Goal: Information Seeking & Learning: Find specific fact

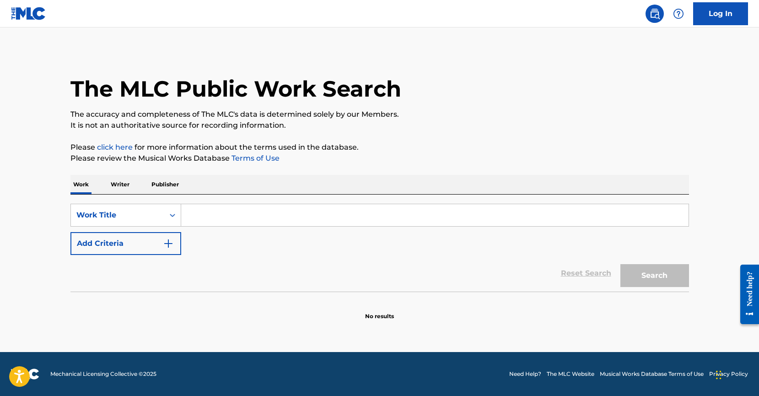
click at [214, 213] on input "Search Form" at bounding box center [434, 215] width 507 height 22
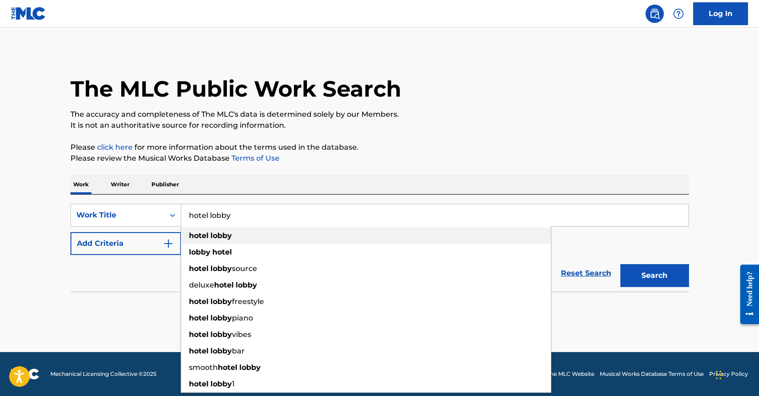
type input "hotel lobby"
click at [211, 242] on div "hotel lobby" at bounding box center [365, 235] width 369 height 16
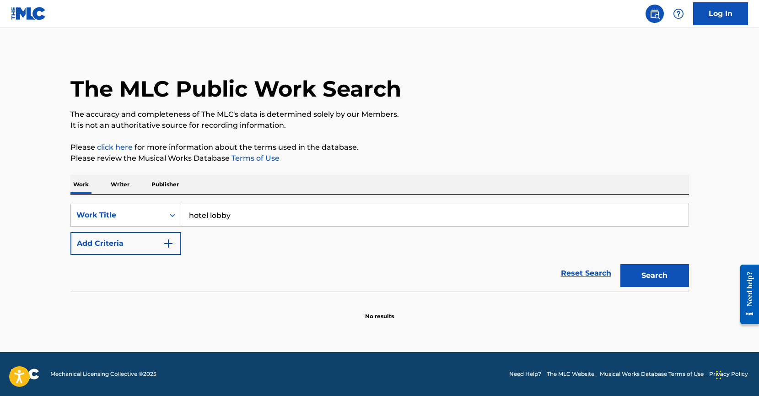
click at [654, 268] on button "Search" at bounding box center [654, 275] width 69 height 23
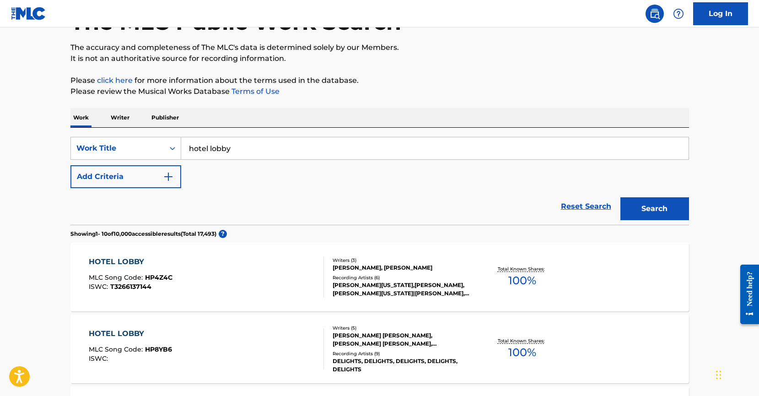
scroll to position [85, 0]
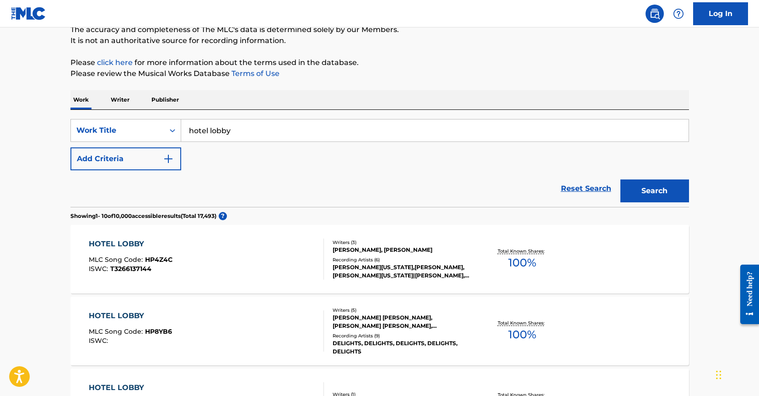
click at [160, 152] on button "Add Criteria" at bounding box center [125, 158] width 111 height 23
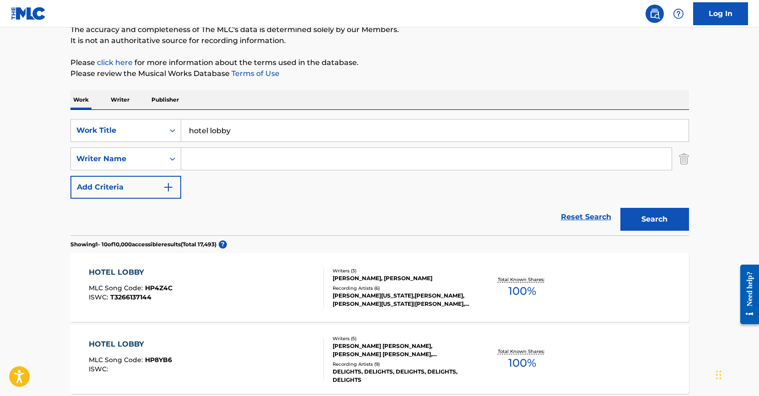
click at [214, 160] on input "Search Form" at bounding box center [426, 159] width 490 height 22
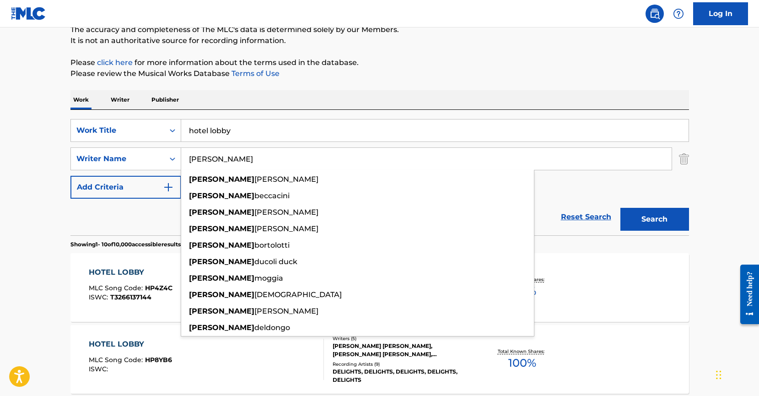
type input "[PERSON_NAME]"
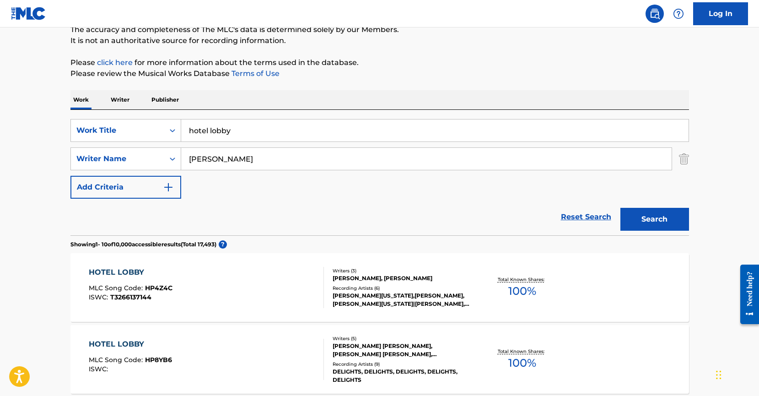
click at [643, 214] on button "Search" at bounding box center [654, 219] width 69 height 23
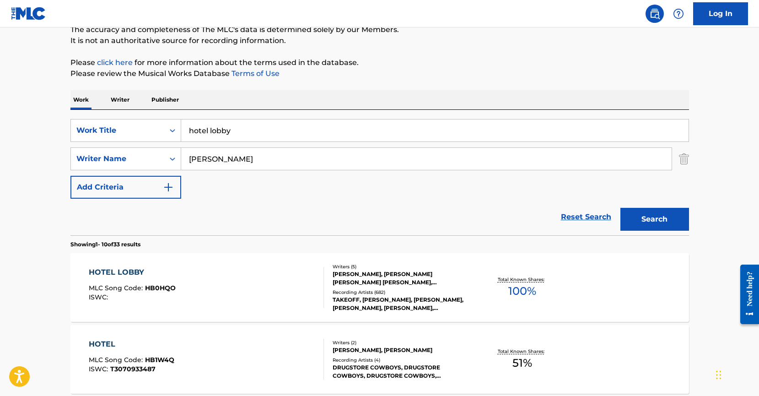
scroll to position [92, 0]
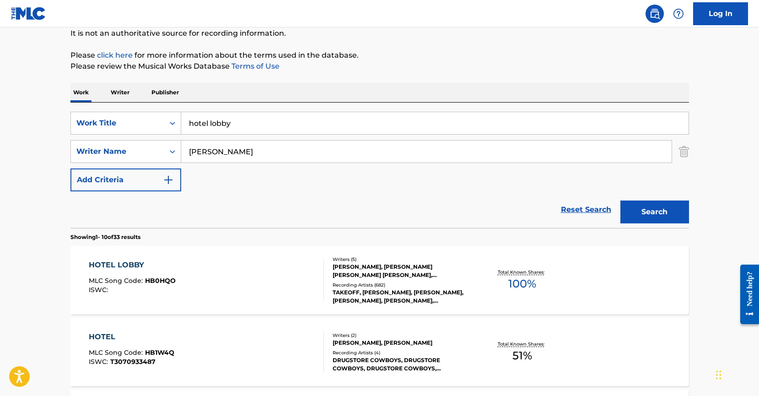
click at [112, 264] on div "HOTEL LOBBY" at bounding box center [132, 264] width 87 height 11
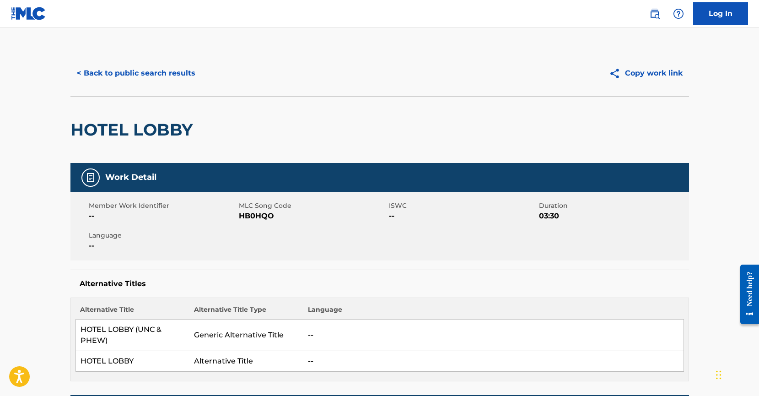
click at [178, 70] on button "< Back to public search results" at bounding box center [135, 73] width 131 height 23
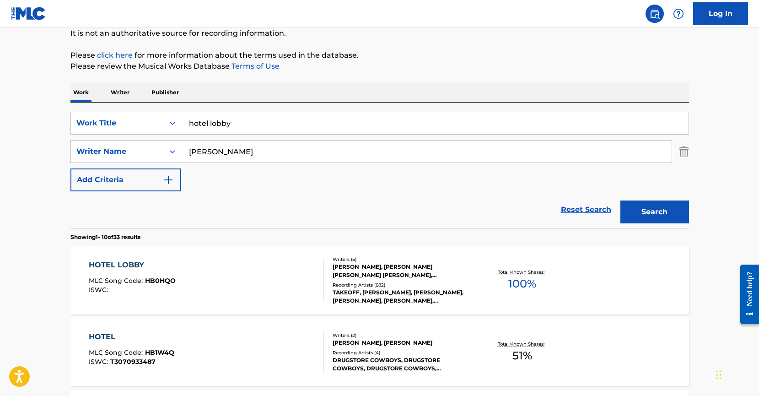
click at [226, 122] on input "hotel lobby" at bounding box center [434, 123] width 507 height 22
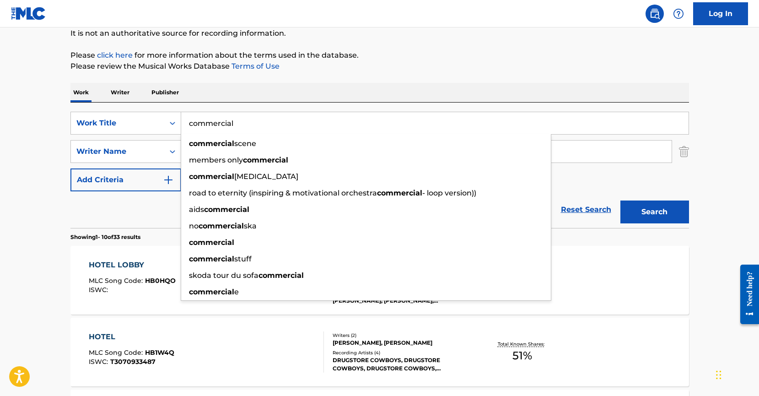
type input "commercial"
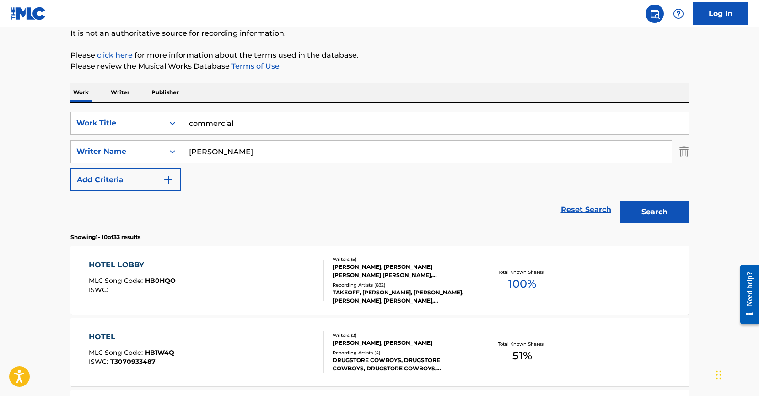
click at [648, 209] on button "Search" at bounding box center [654, 211] width 69 height 23
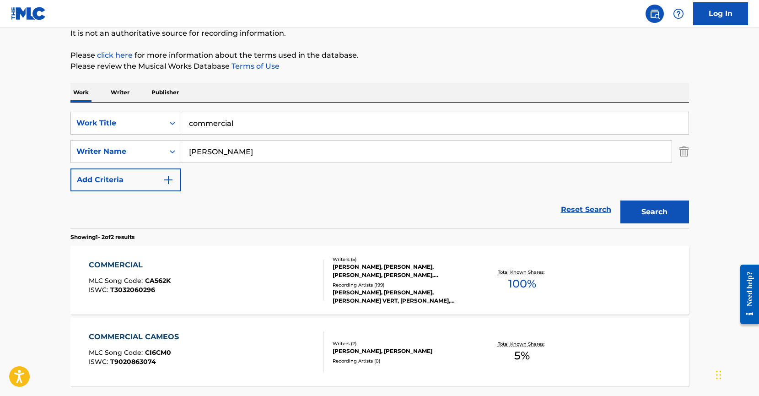
click at [117, 261] on div "COMMERCIAL" at bounding box center [130, 264] width 82 height 11
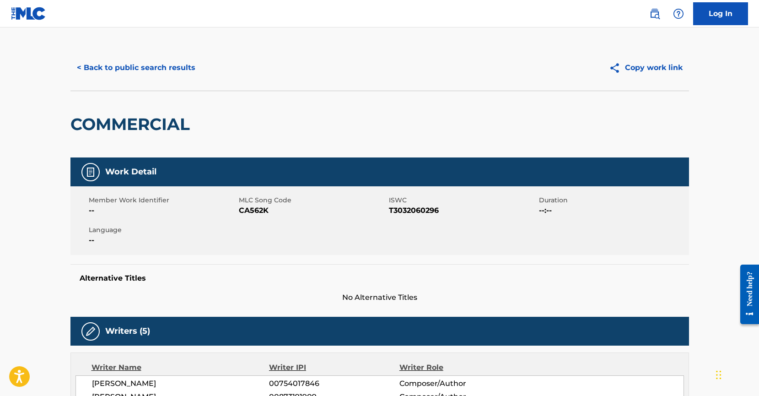
scroll to position [5, 0]
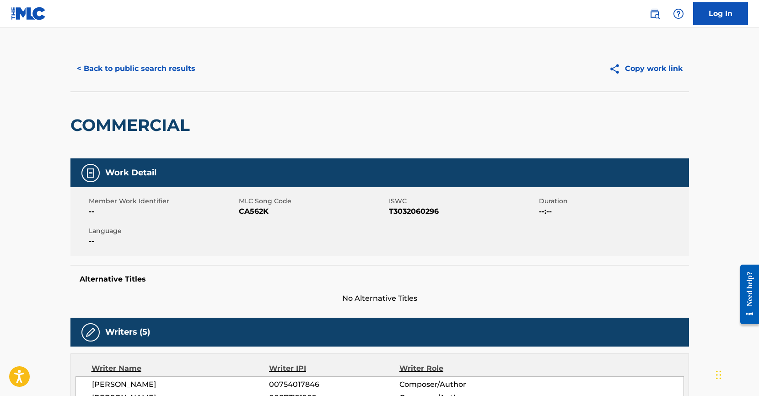
click at [304, 87] on div "< Back to public search results Copy work link" at bounding box center [379, 69] width 618 height 46
click at [186, 69] on button "< Back to public search results" at bounding box center [135, 68] width 131 height 23
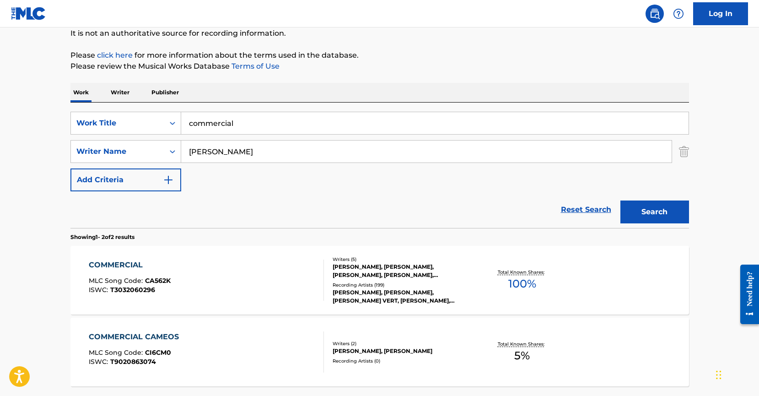
click at [329, 49] on div "The MLC Public Work Search The accuracy and completeness of The MLC's data is d…" at bounding box center [379, 193] width 640 height 471
click at [449, 68] on p "Please review the Musical Works Database Terms of Use" at bounding box center [379, 66] width 618 height 11
click at [60, 234] on div "The MLC Public Work Search The accuracy and completeness of The MLC's data is d…" at bounding box center [379, 193] width 640 height 471
click at [236, 128] on input "commercial" at bounding box center [434, 123] width 507 height 22
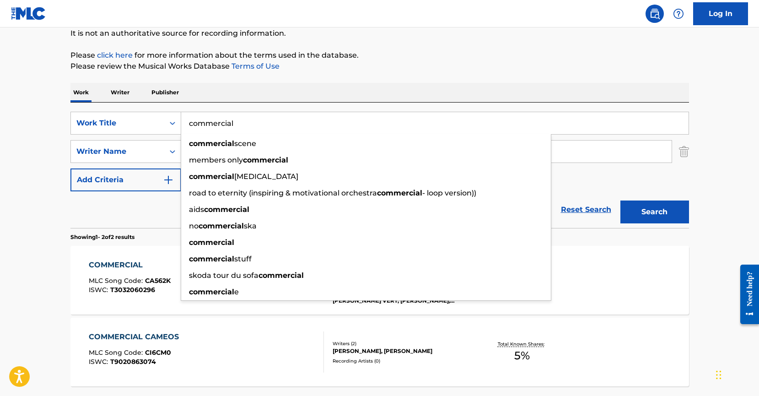
paste input "FUCKING AND WATCHING [PERSON_NAME]"
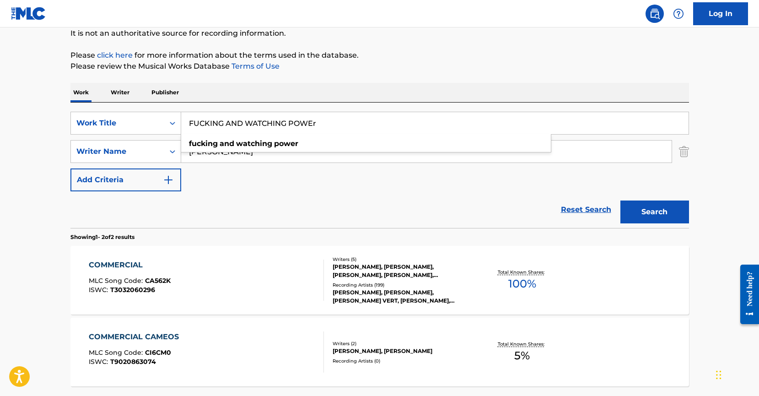
click at [399, 86] on div "Work Writer Publisher" at bounding box center [379, 92] width 618 height 19
click at [630, 208] on button "Search" at bounding box center [654, 211] width 69 height 23
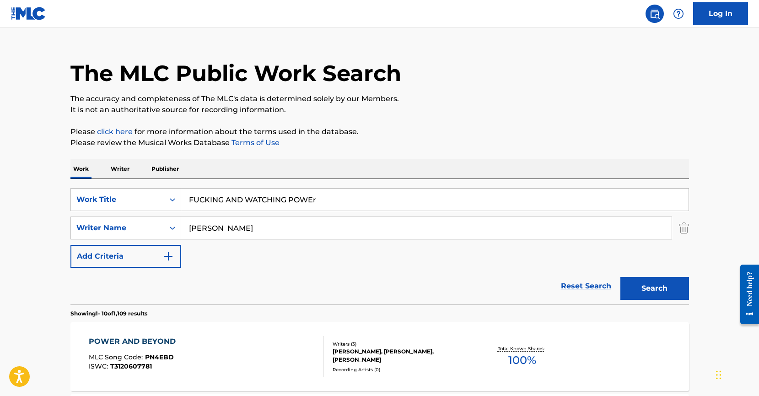
scroll to position [0, 0]
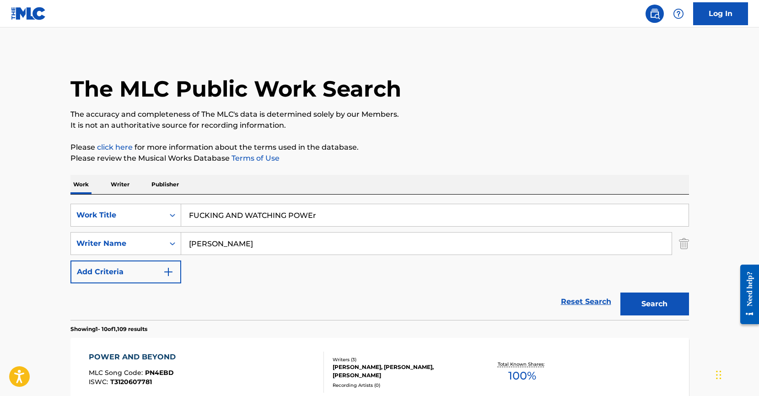
click at [348, 217] on input "FUCKING AND WATCHING POWEr" at bounding box center [434, 215] width 507 height 22
paste input "CAME U"
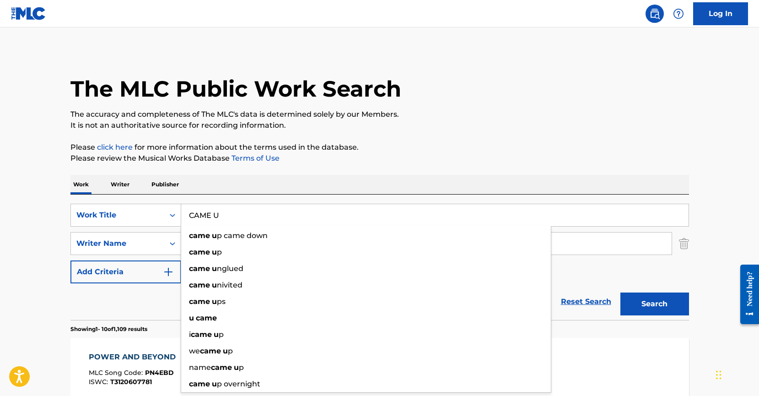
click at [620, 292] on button "Search" at bounding box center [654, 303] width 69 height 23
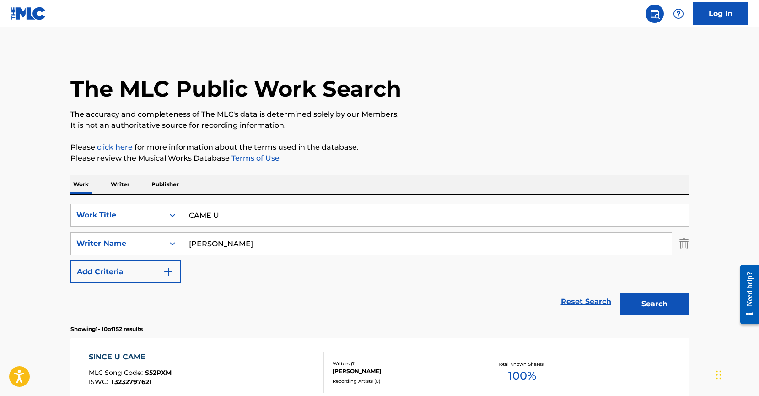
click at [320, 215] on input "CAME U" at bounding box center [434, 215] width 507 height 22
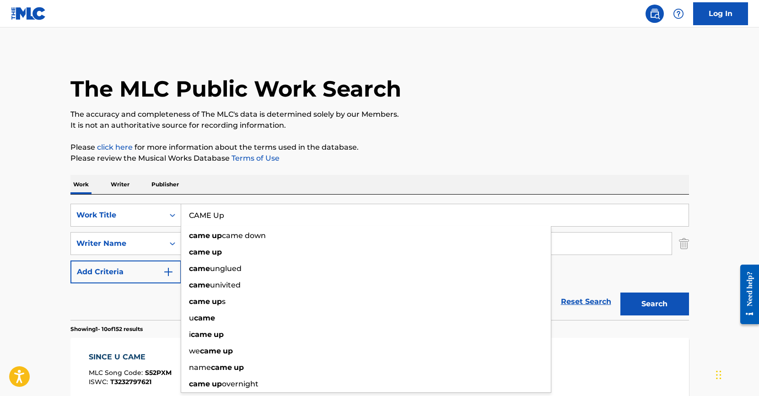
type input "CAME Up"
click at [620, 292] on button "Search" at bounding box center [654, 303] width 69 height 23
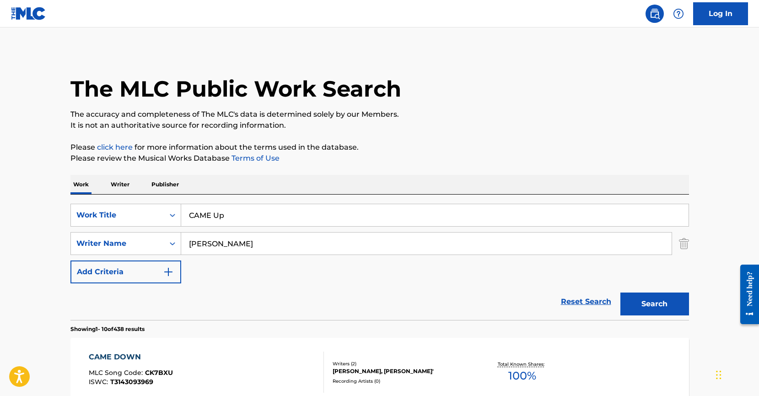
click at [135, 306] on div "Reset Search Search" at bounding box center [379, 301] width 618 height 37
click at [272, 121] on p "It is not an authoritative source for recording information." at bounding box center [379, 125] width 618 height 11
